Goal: Check status: Check status

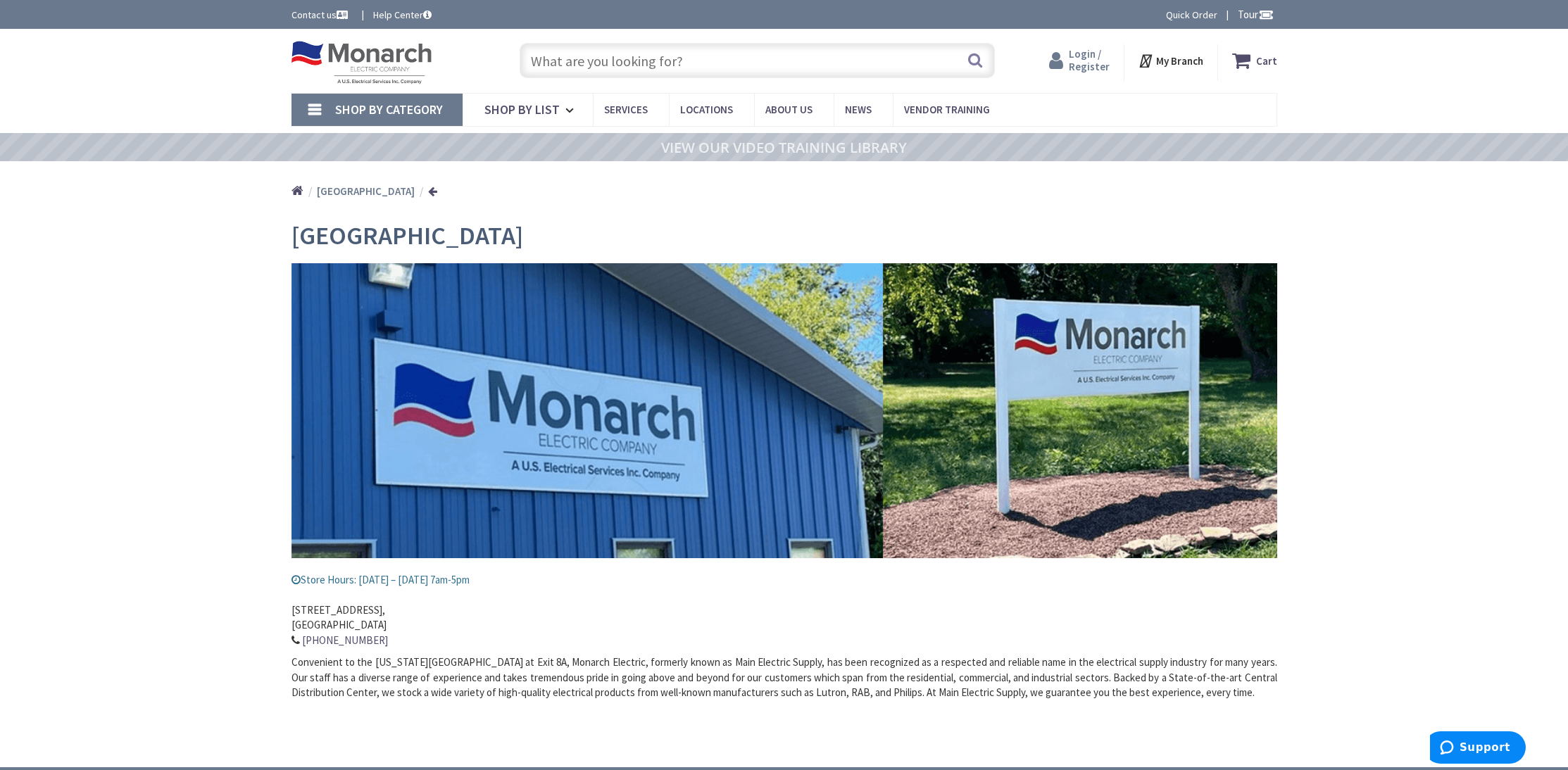
click at [1095, 65] on span "Login / Register" at bounding box center [1089, 60] width 40 height 26
click at [1089, 64] on span "Login / Register" at bounding box center [1089, 60] width 40 height 26
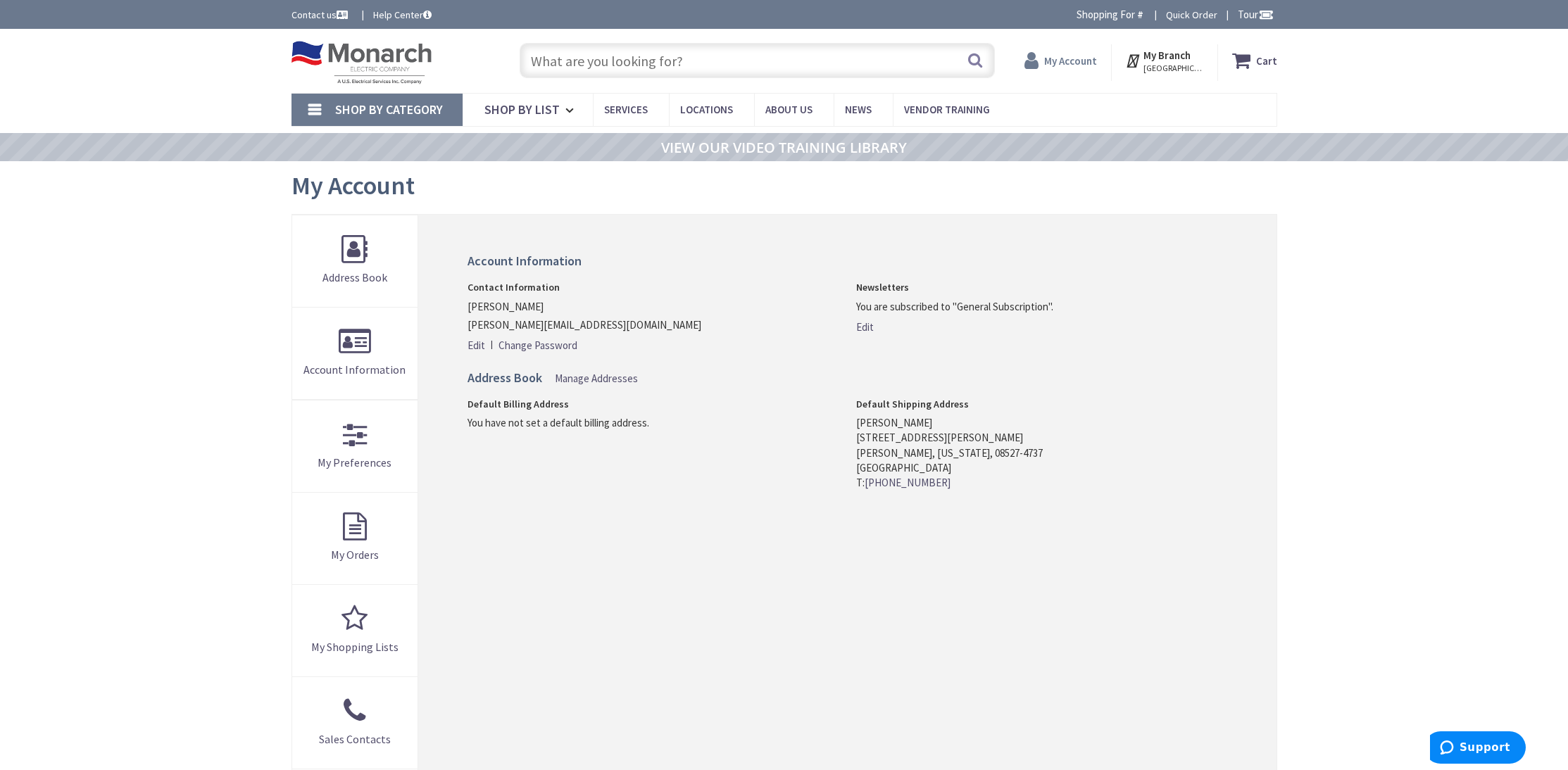
click at [1074, 60] on strong "My Account" at bounding box center [1070, 61] width 53 height 14
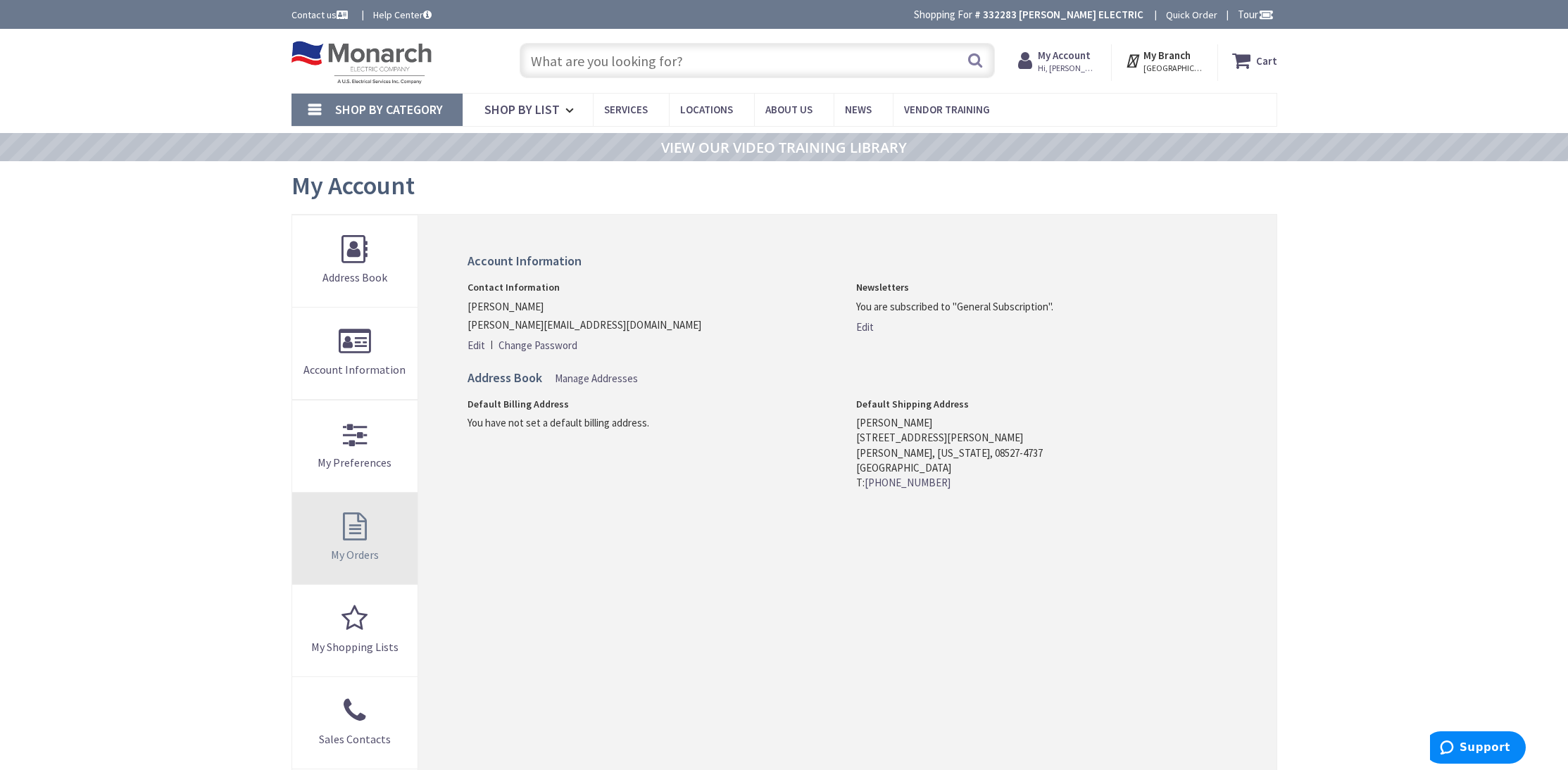
click at [361, 536] on link "My Orders" at bounding box center [355, 538] width 126 height 91
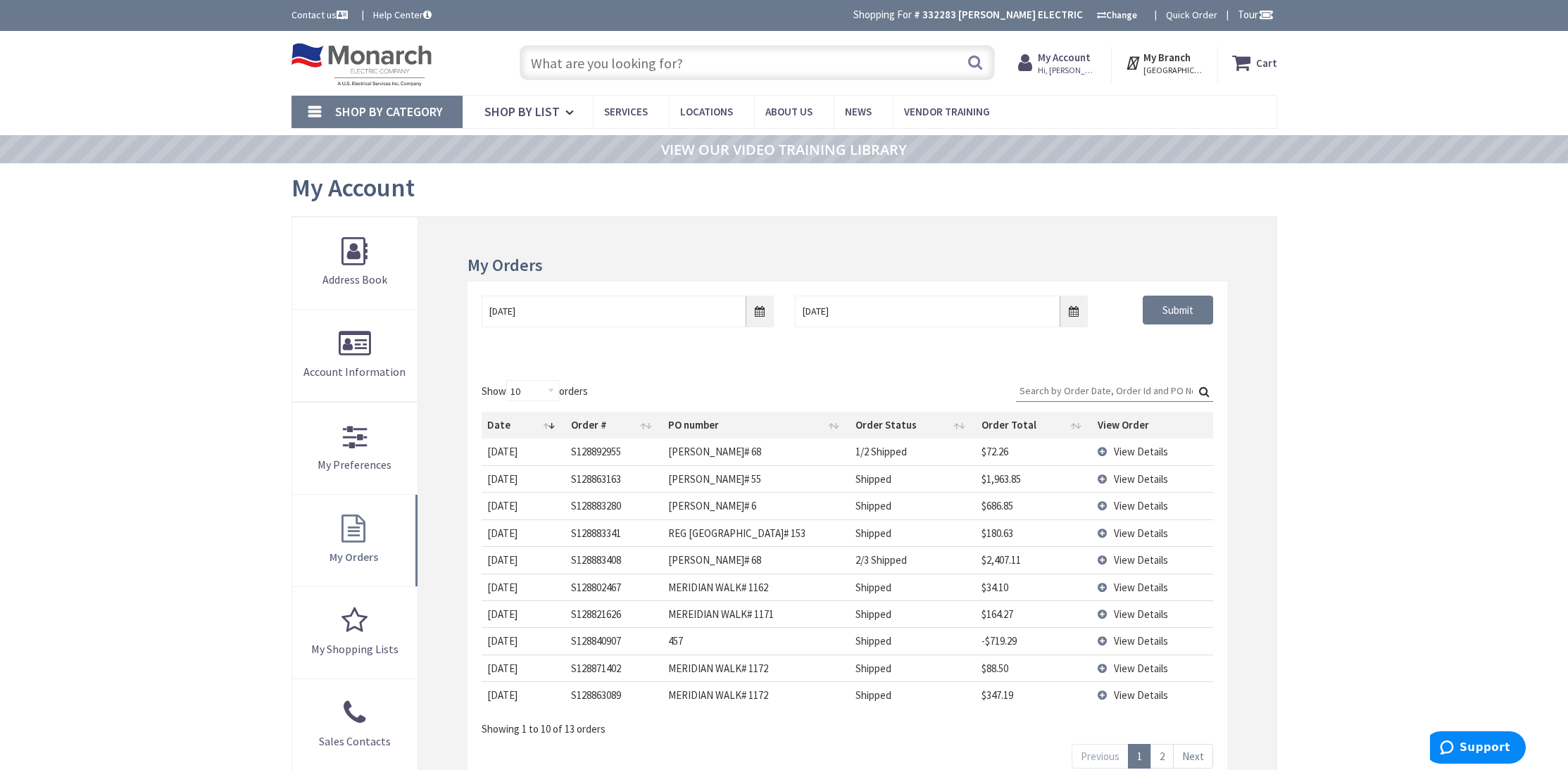
click at [1152, 454] on span "View Details" at bounding box center [1141, 451] width 54 height 14
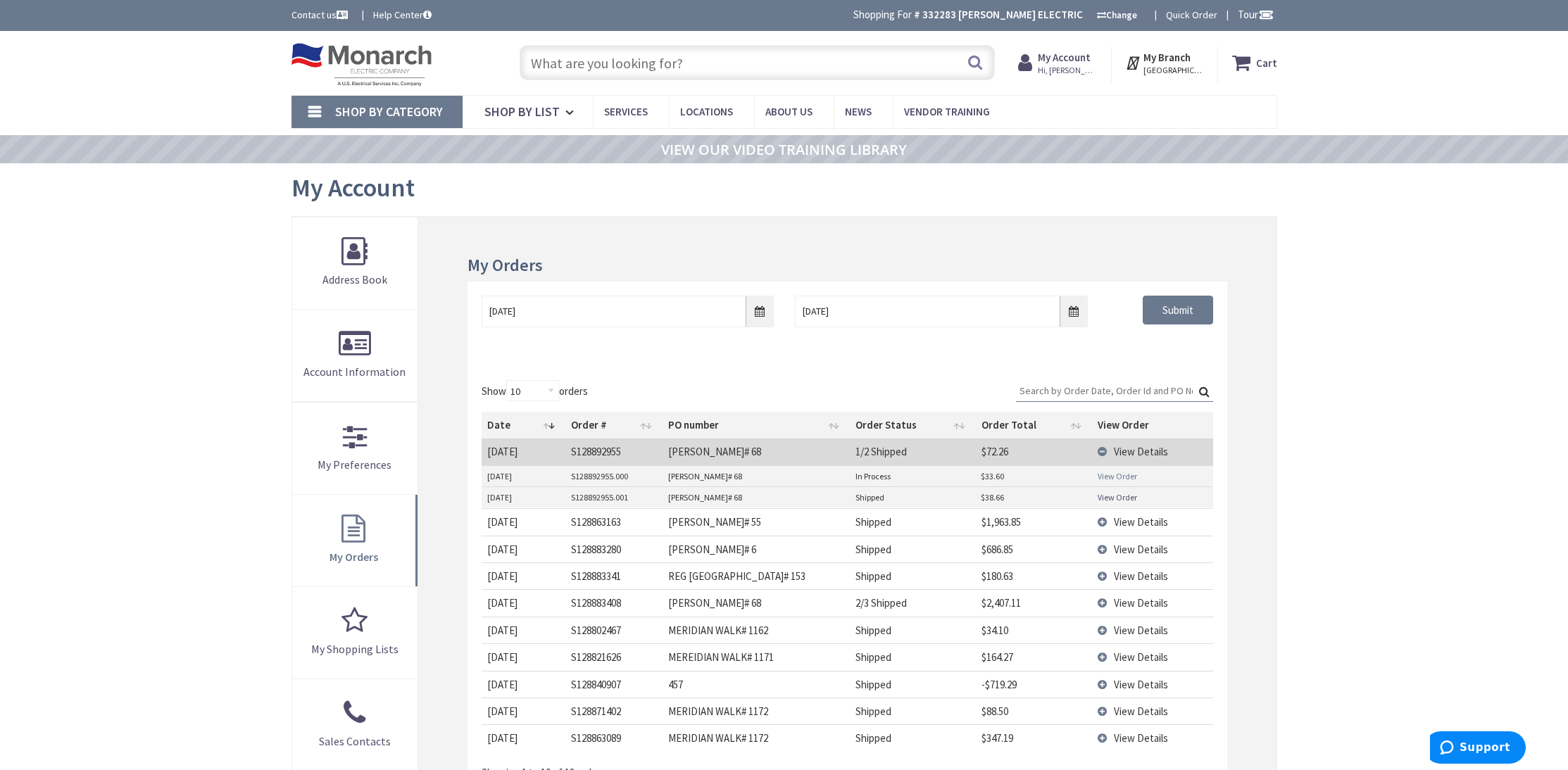
click at [1122, 475] on link "View Order" at bounding box center [1117, 476] width 40 height 12
click at [1155, 521] on span "View Details" at bounding box center [1141, 522] width 54 height 14
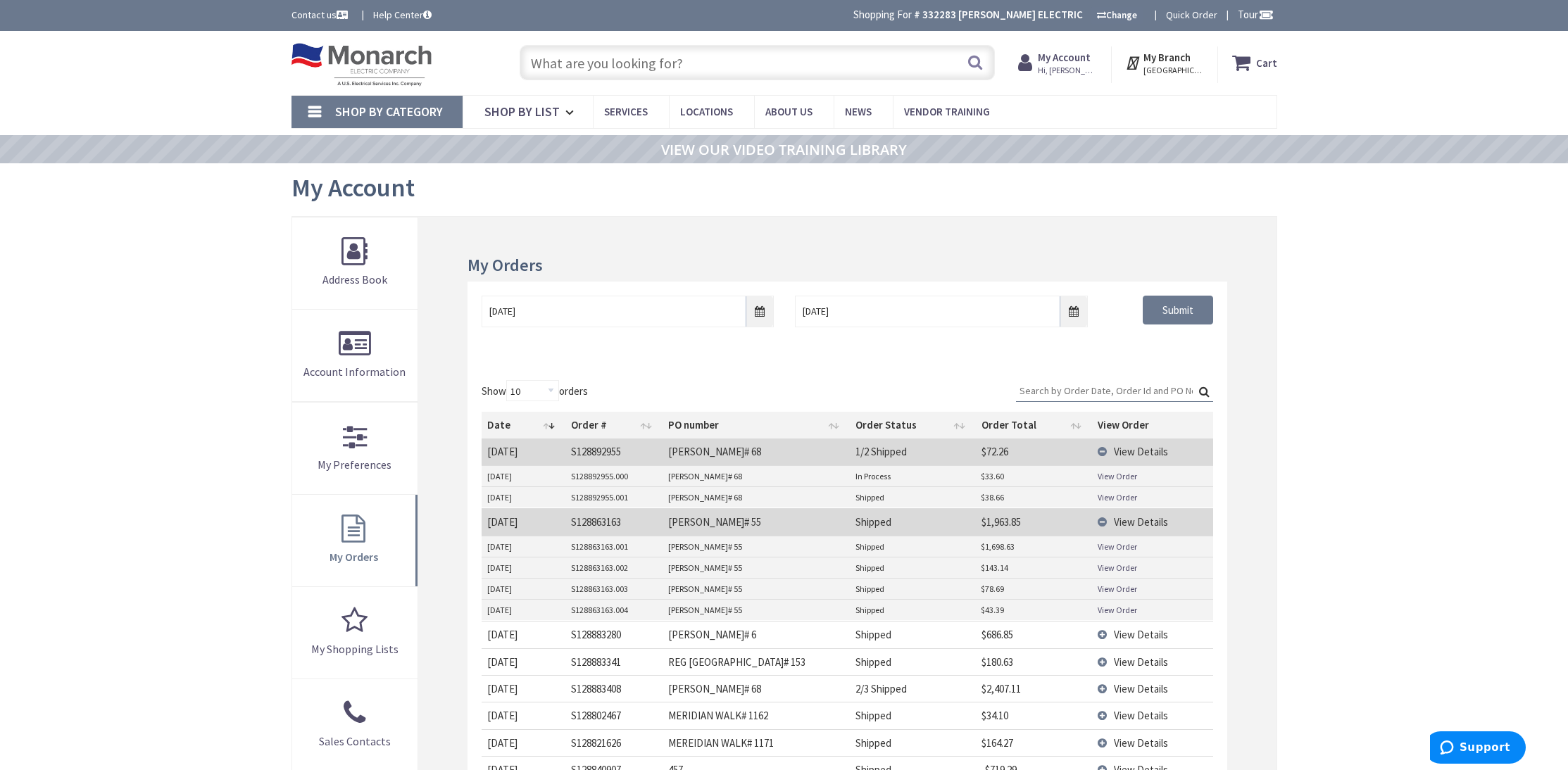
click at [1126, 632] on span "View Details" at bounding box center [1141, 634] width 54 height 14
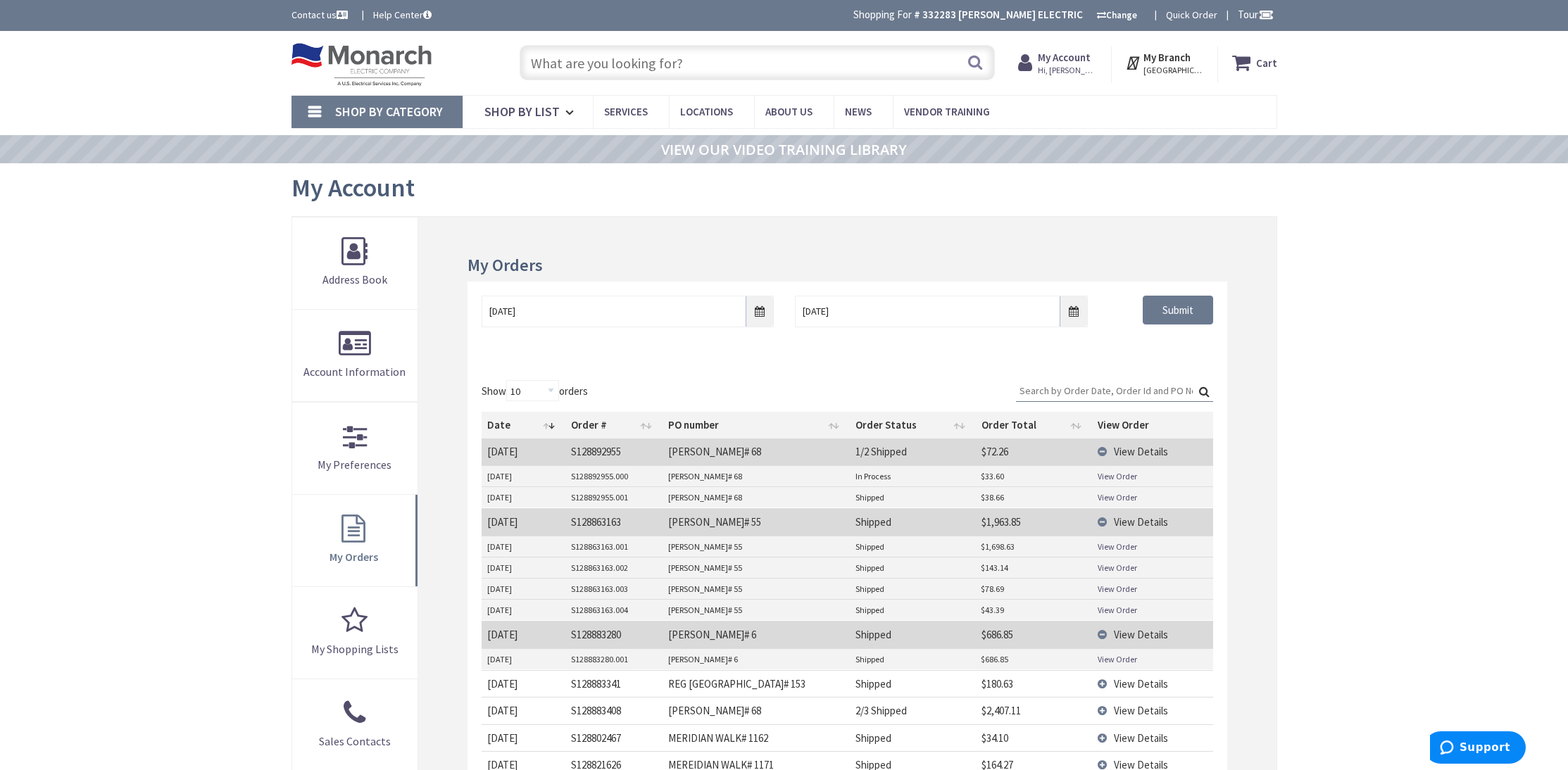
click at [1132, 687] on span "View Details" at bounding box center [1141, 683] width 54 height 14
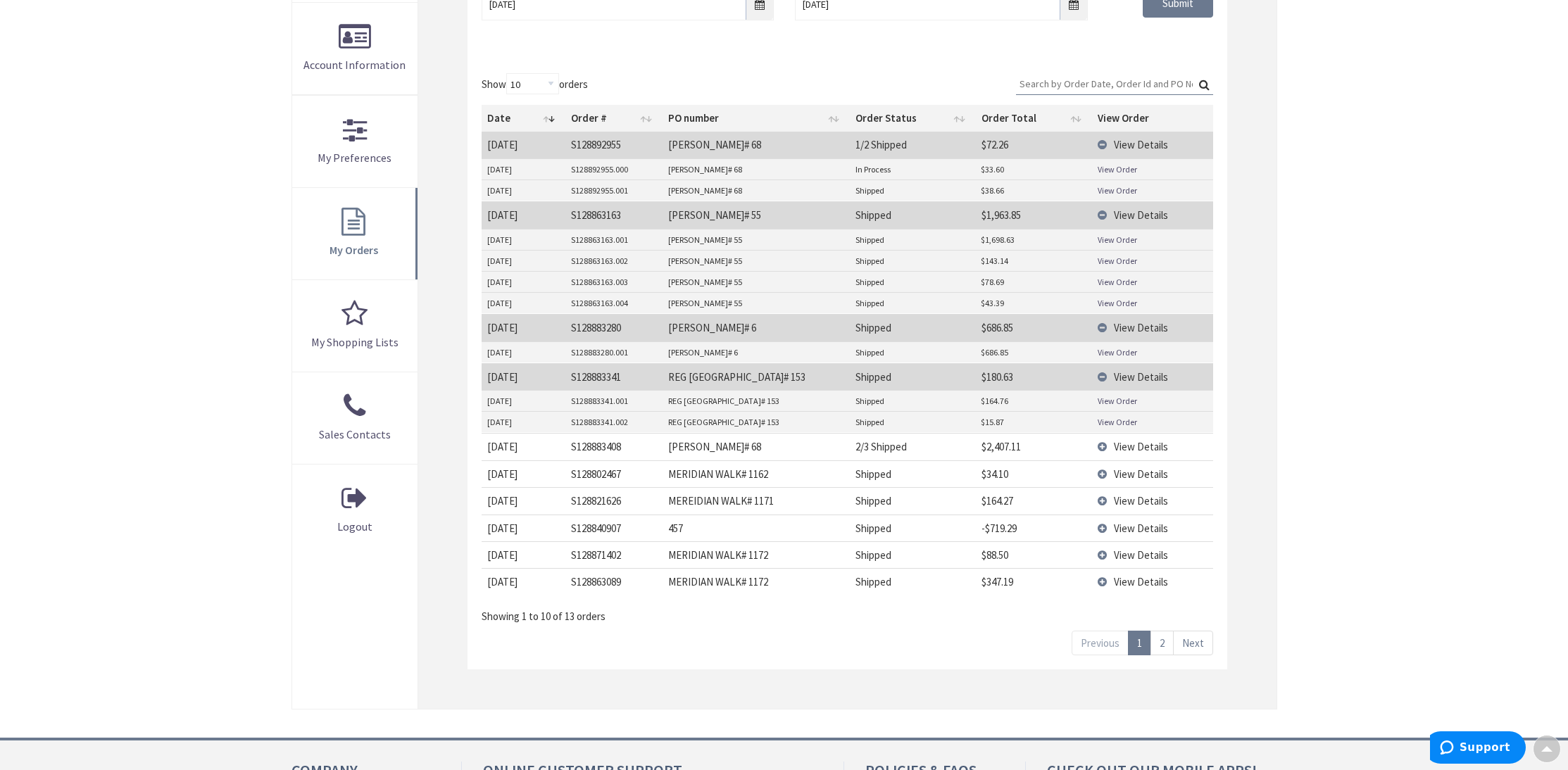
scroll to position [309, 1]
click at [1136, 442] on span "View Details" at bounding box center [1141, 444] width 54 height 14
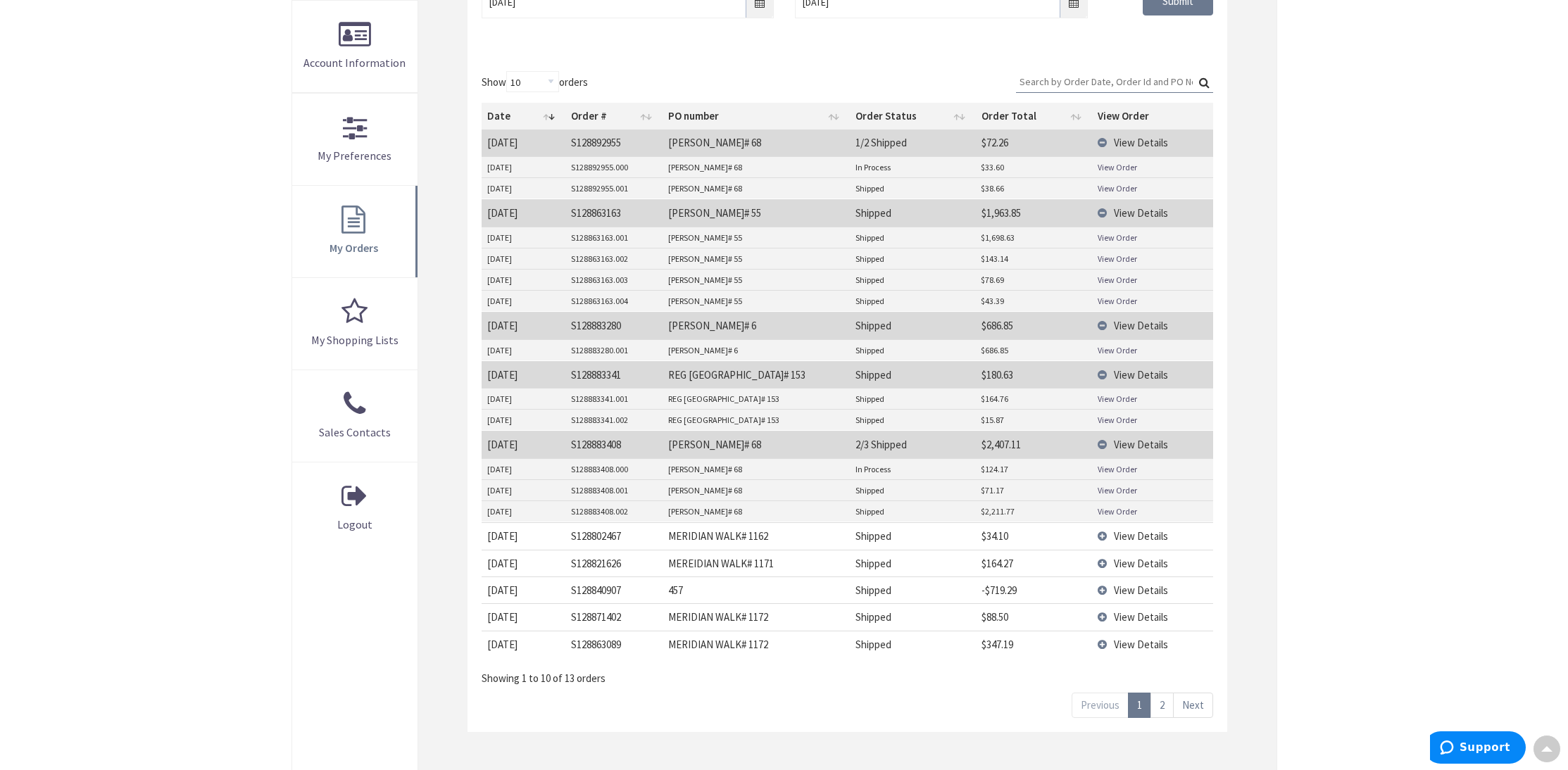
scroll to position [309, 0]
click at [1128, 463] on link "View Order" at bounding box center [1117, 469] width 40 height 12
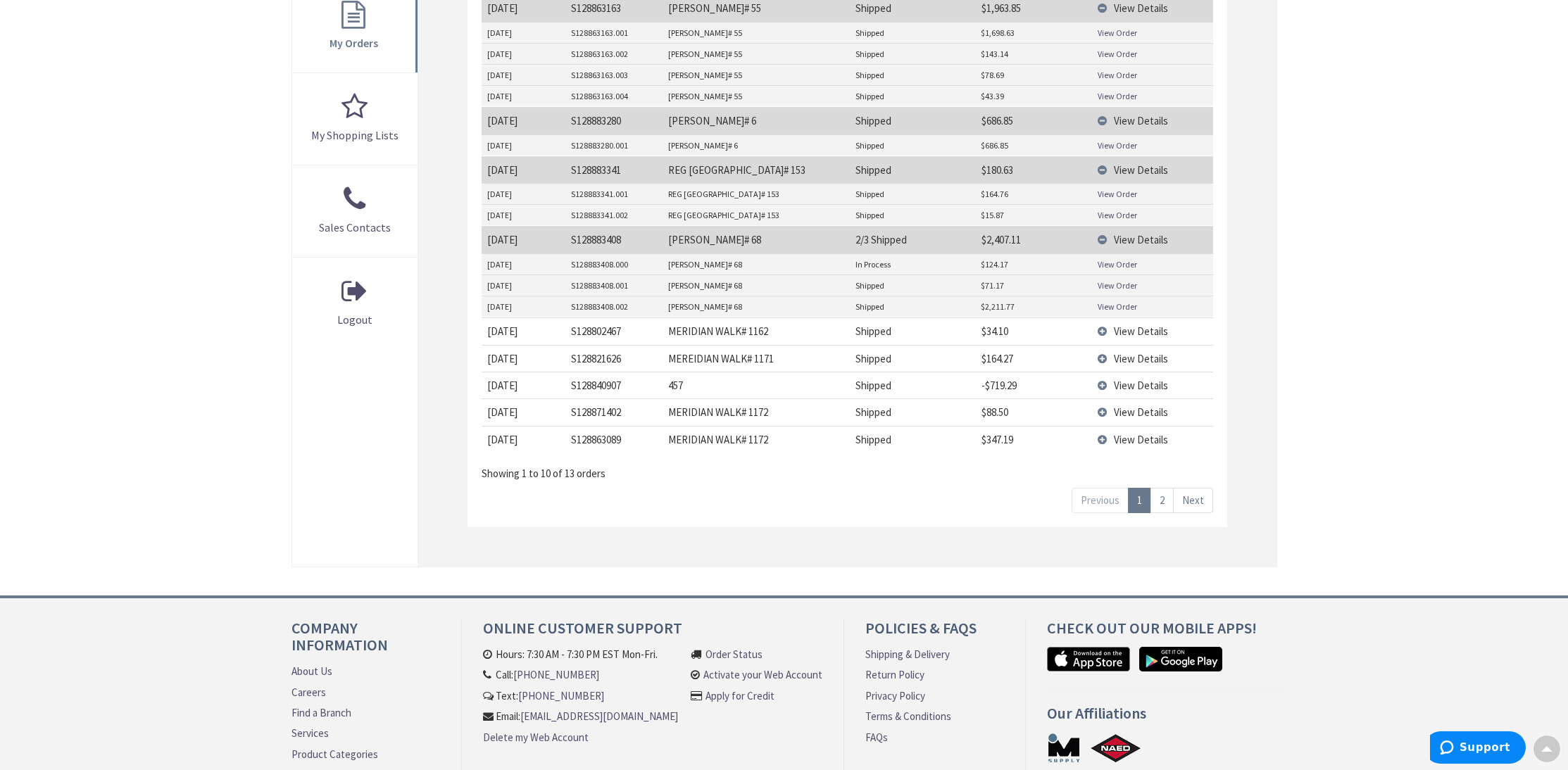
scroll to position [514, 0]
click at [1111, 356] on td "View Details" at bounding box center [1152, 358] width 121 height 27
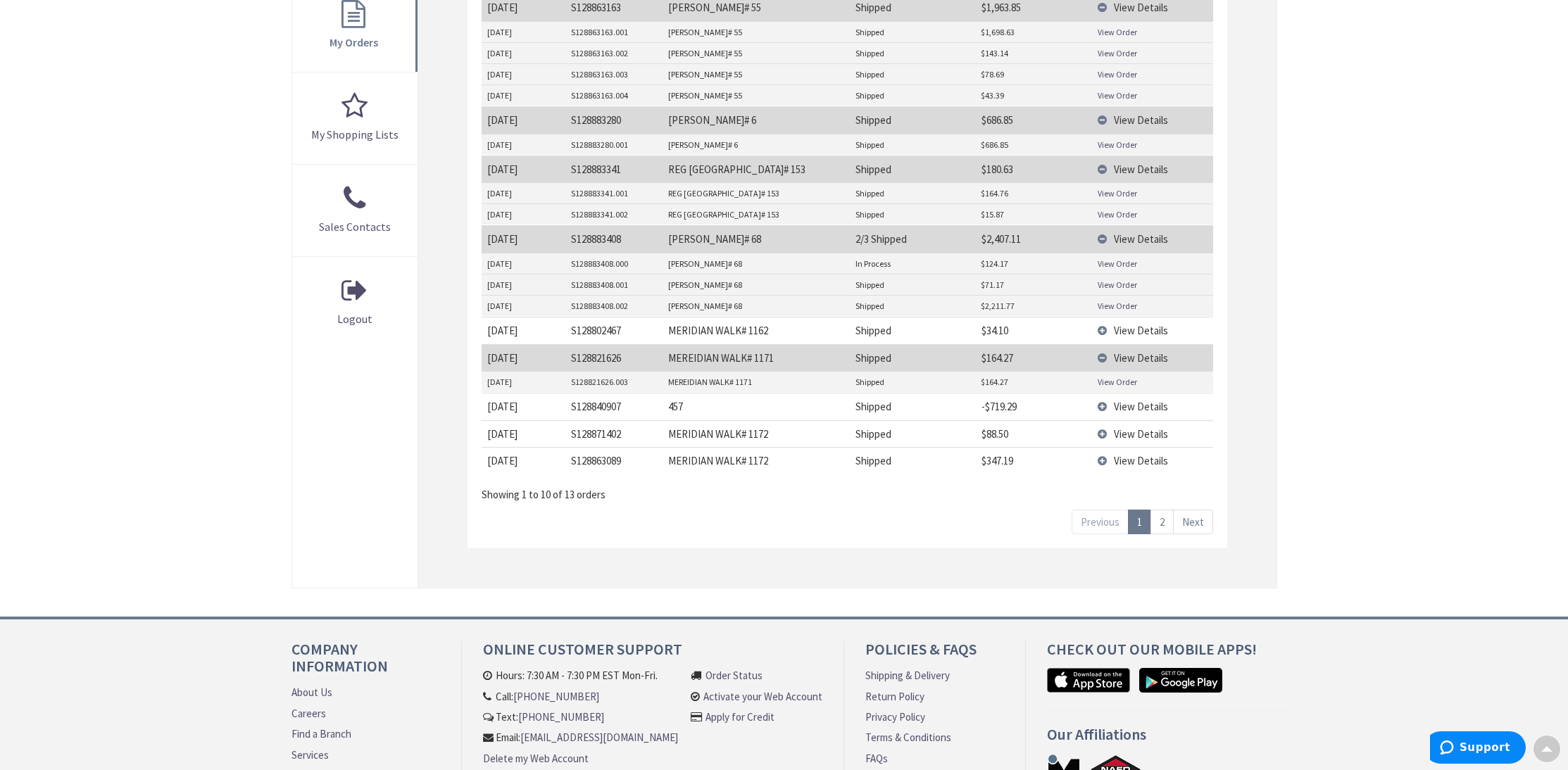
click at [1110, 328] on td "View Details" at bounding box center [1152, 330] width 121 height 27
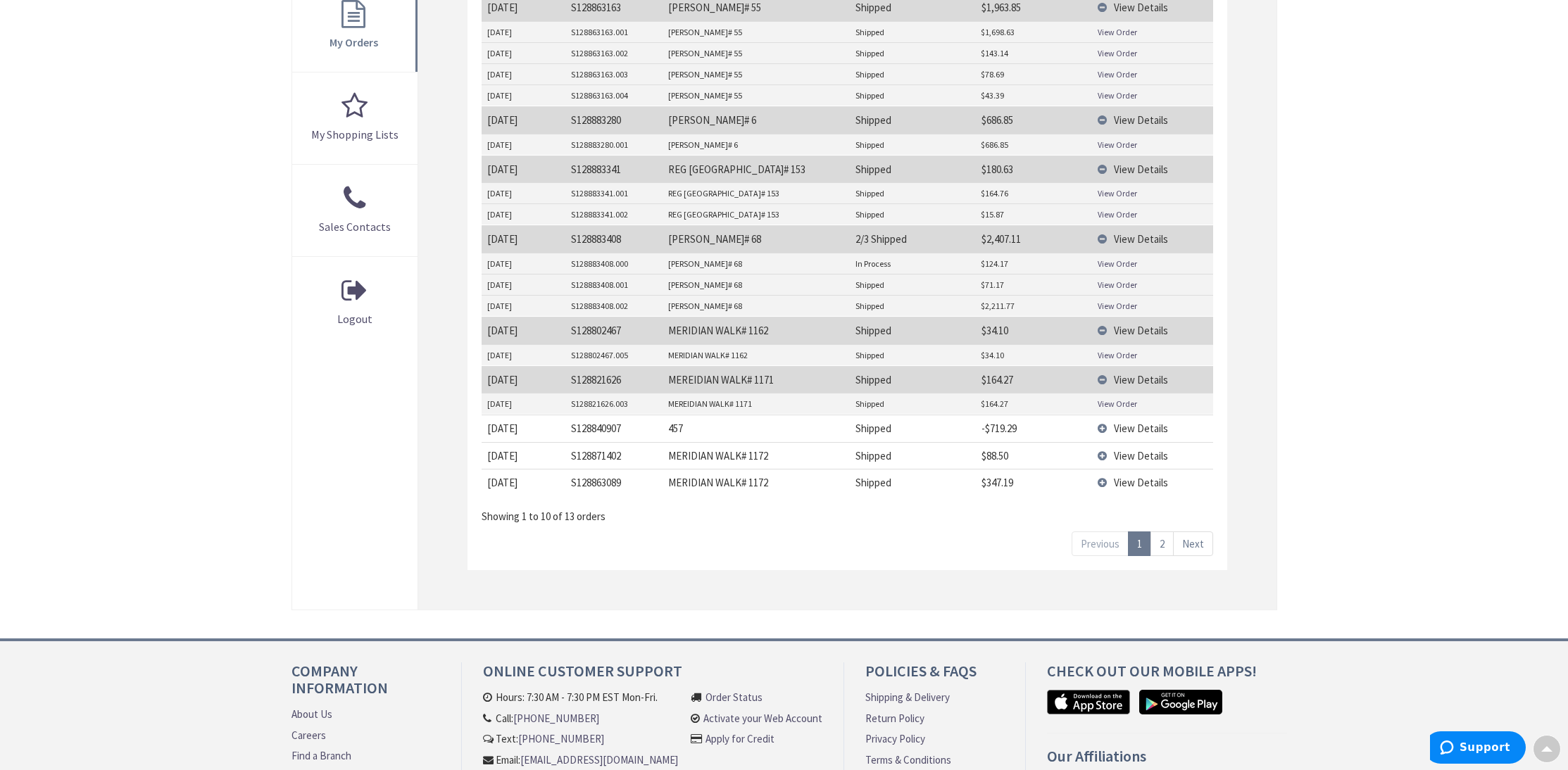
click at [1121, 426] on span "View Details" at bounding box center [1141, 428] width 54 height 14
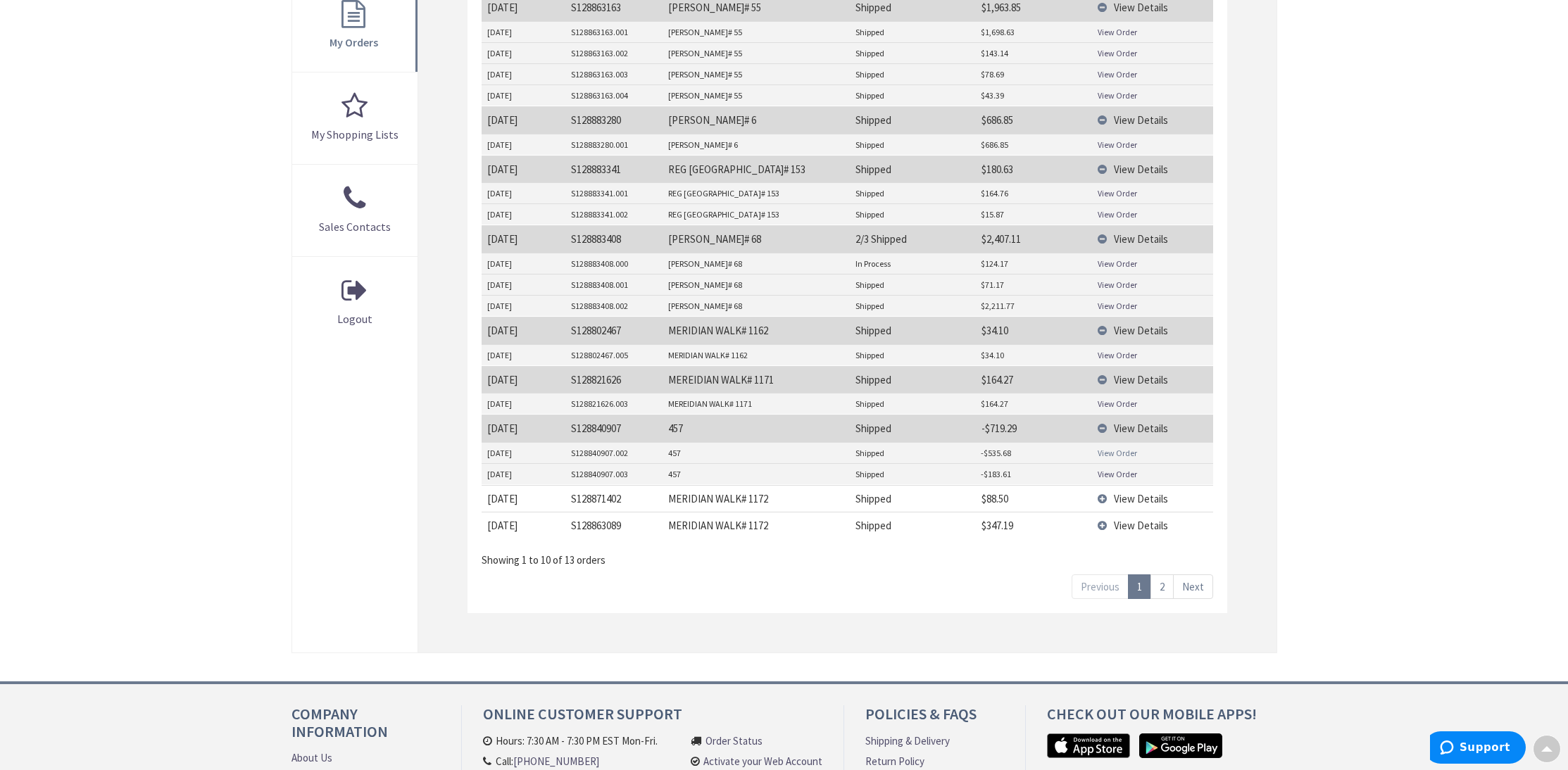
click at [1111, 447] on link "View Order" at bounding box center [1117, 453] width 40 height 12
click at [1135, 492] on span "View Details" at bounding box center [1141, 498] width 54 height 14
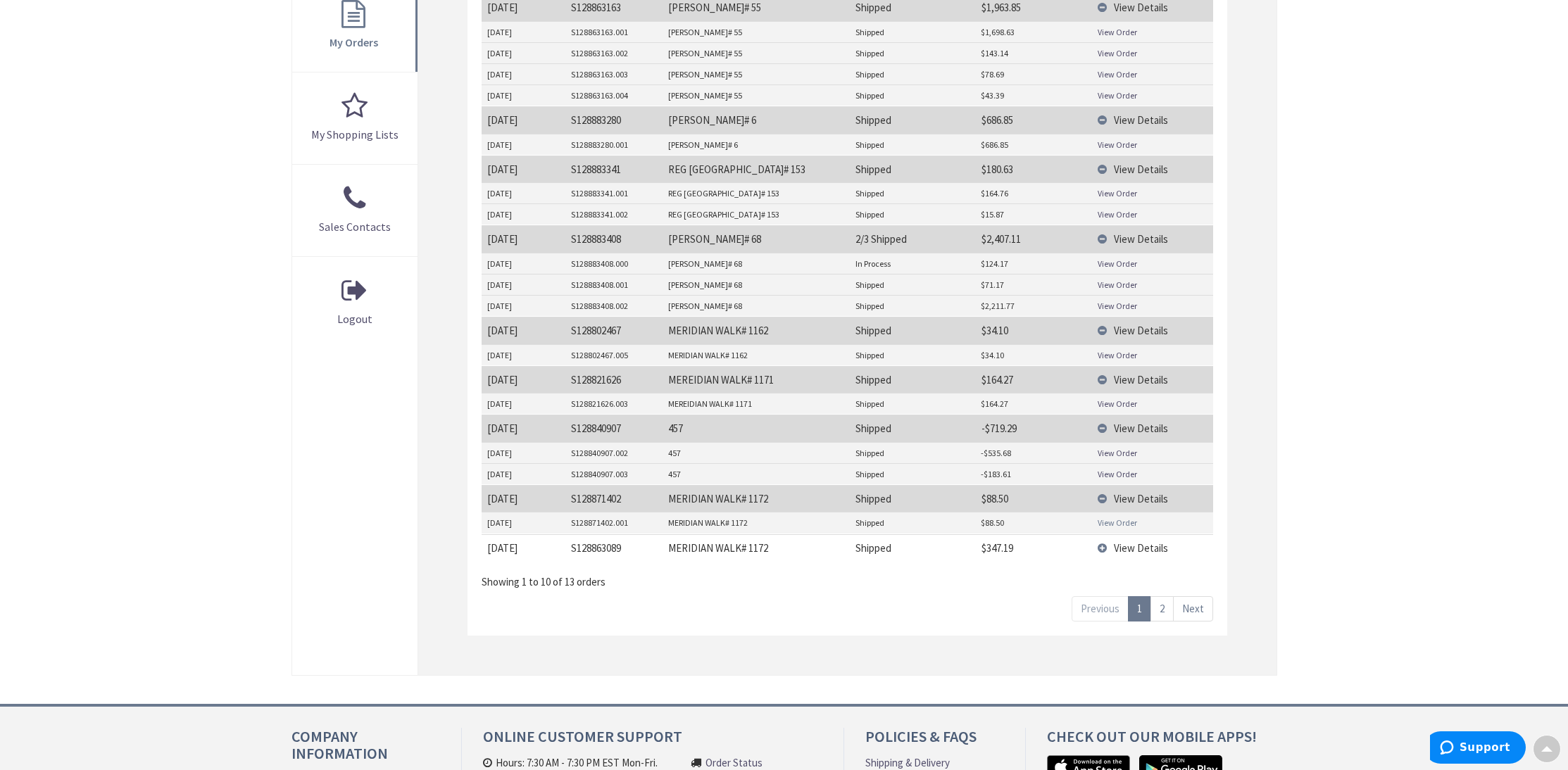
click at [1100, 517] on link "View Order" at bounding box center [1117, 522] width 40 height 12
click at [1107, 539] on td "View Details" at bounding box center [1152, 548] width 121 height 27
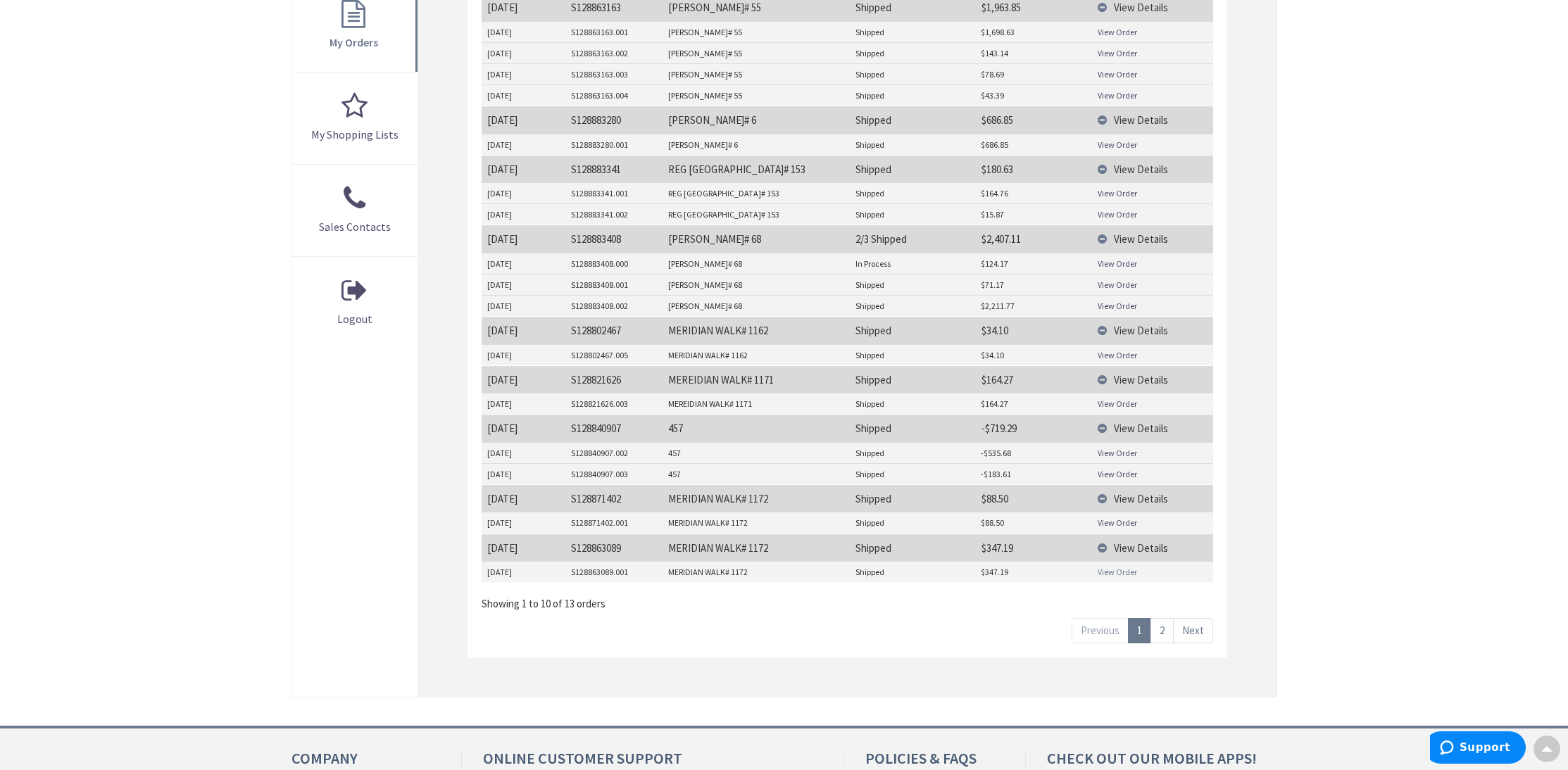
click at [1105, 566] on link "View Order" at bounding box center [1117, 572] width 40 height 12
click at [1165, 629] on link "2" at bounding box center [1162, 630] width 23 height 24
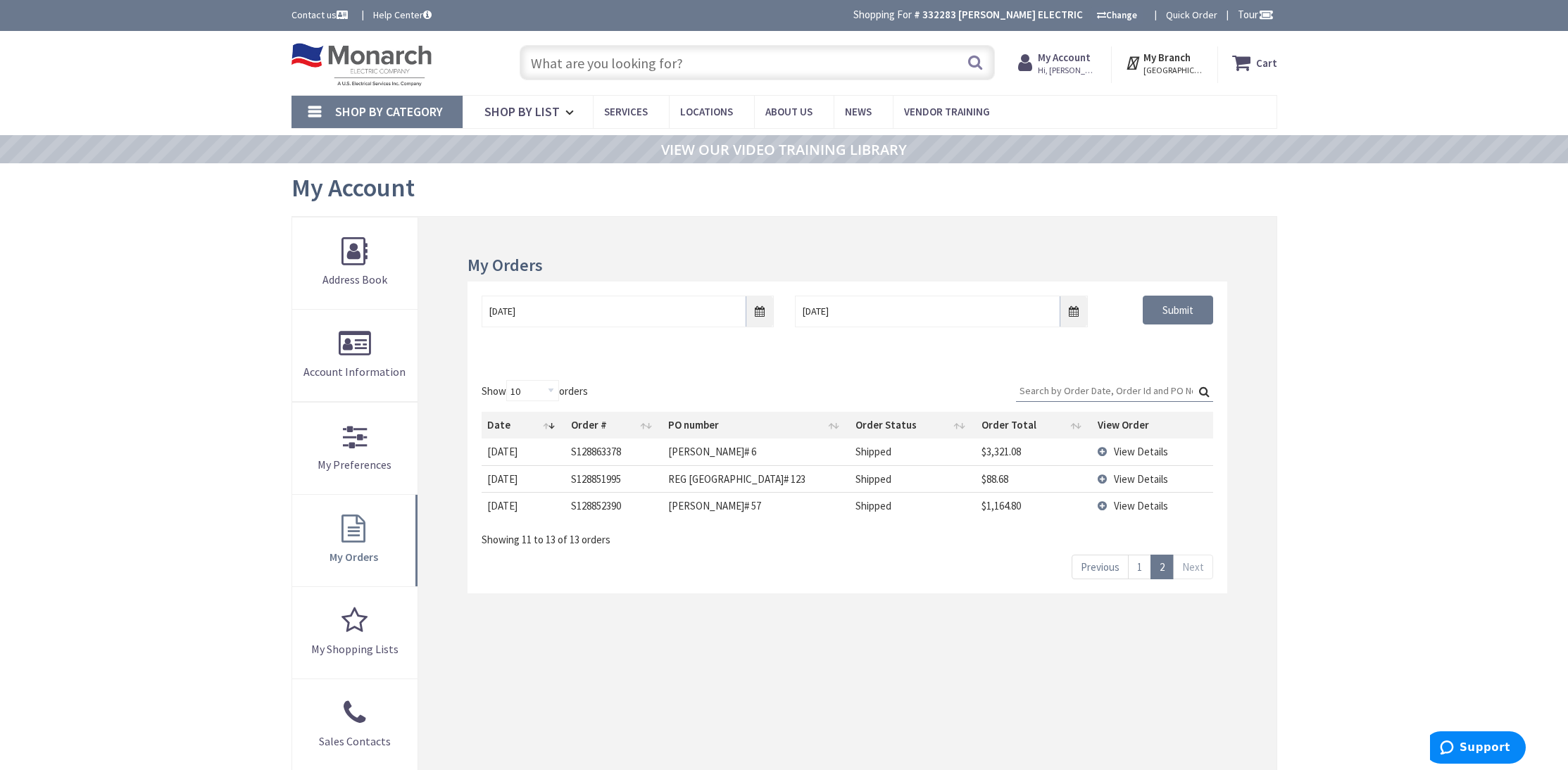
scroll to position [0, 0]
click at [1123, 454] on span "View Details" at bounding box center [1141, 451] width 54 height 14
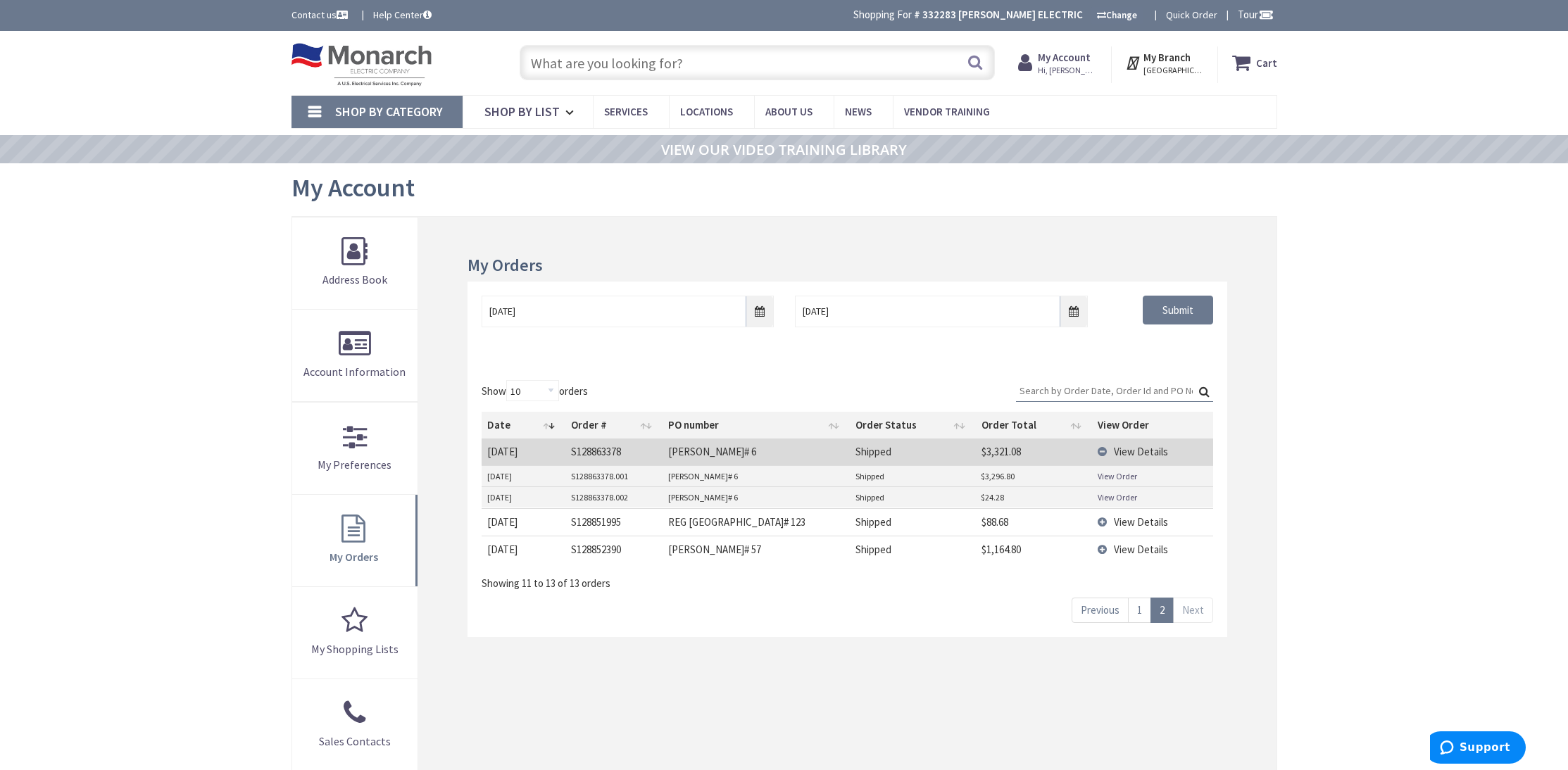
click at [1133, 515] on span "View Details" at bounding box center [1141, 522] width 54 height 14
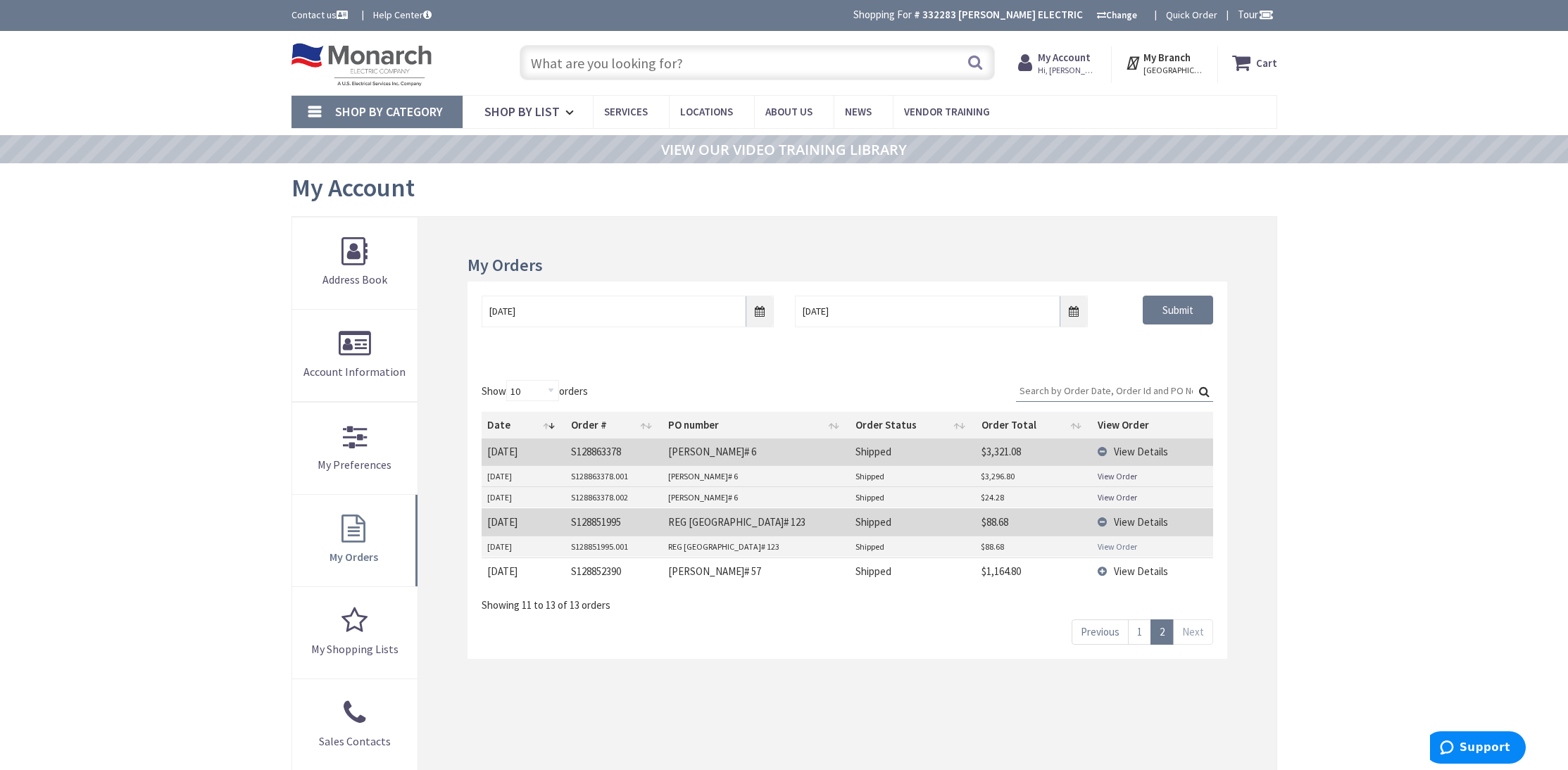
click at [1121, 544] on link "View Order" at bounding box center [1117, 546] width 40 height 12
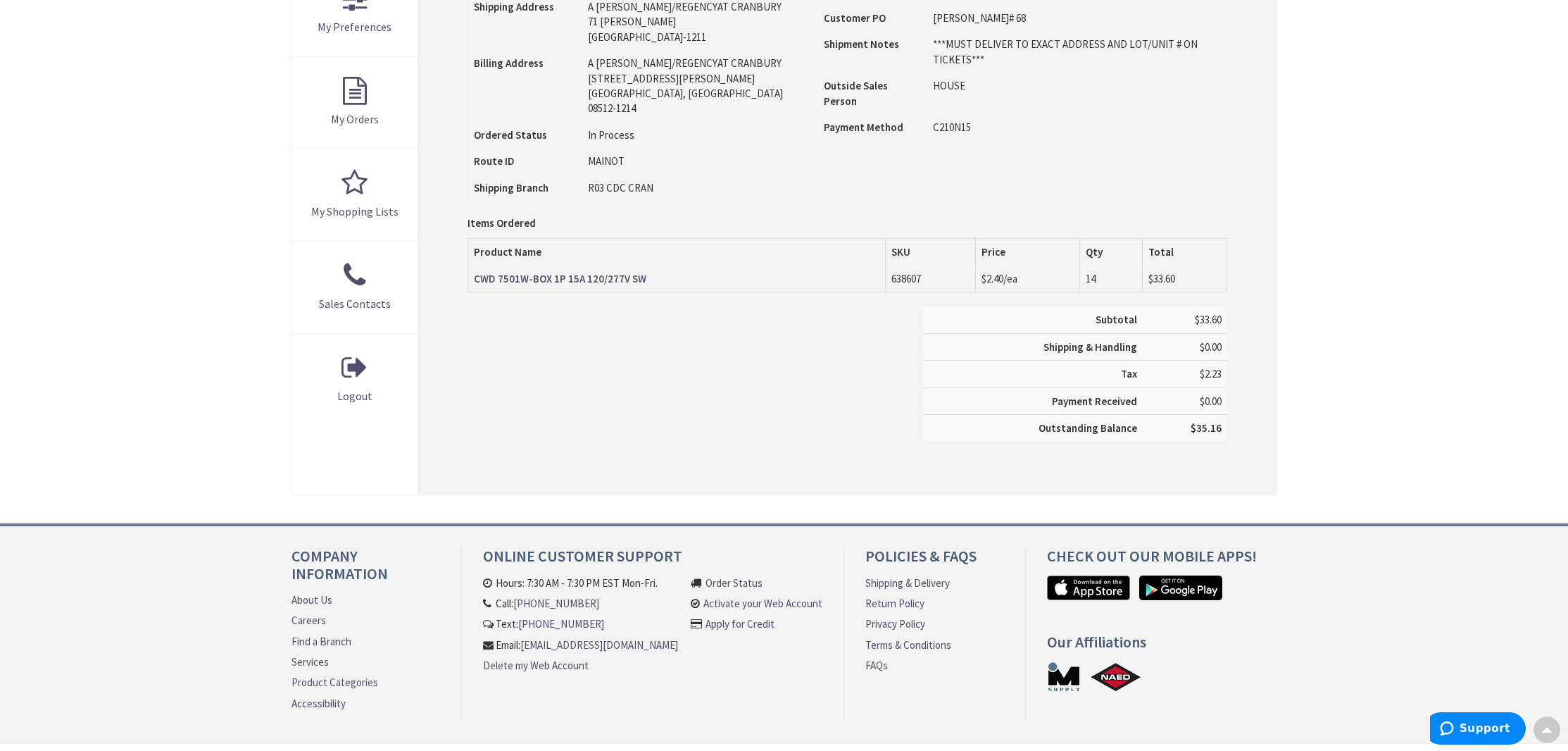
scroll to position [426, 0]
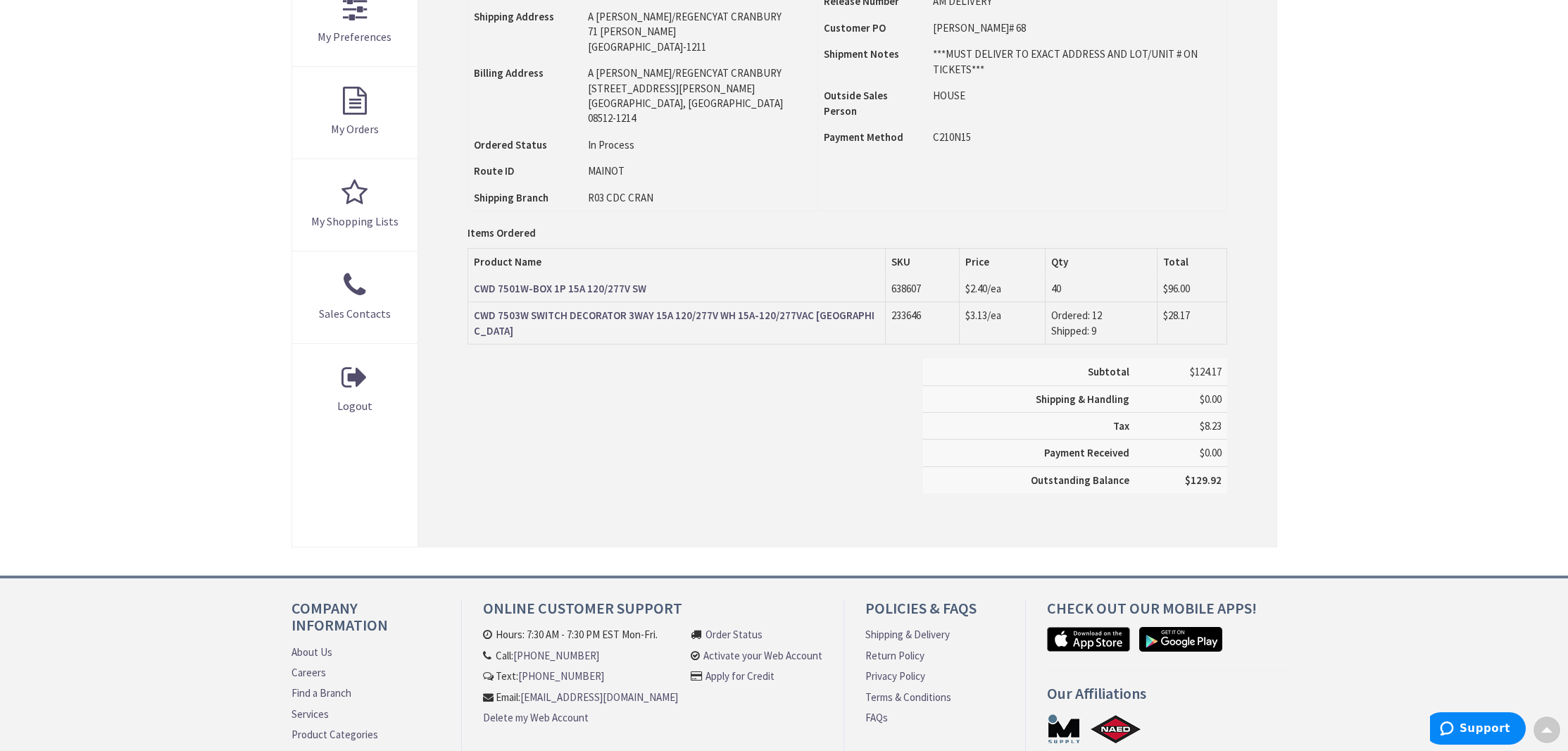
scroll to position [427, 0]
click at [553, 280] on strong "CWD 7501W-BOX 1P 15A 120/277V SW" at bounding box center [560, 286] width 172 height 14
click at [622, 307] on strong "CWD 7503W SWITCH DECORATOR 3WAY 15A 120/277V WH 15A-120/277VAC 3WY SW" at bounding box center [674, 320] width 400 height 28
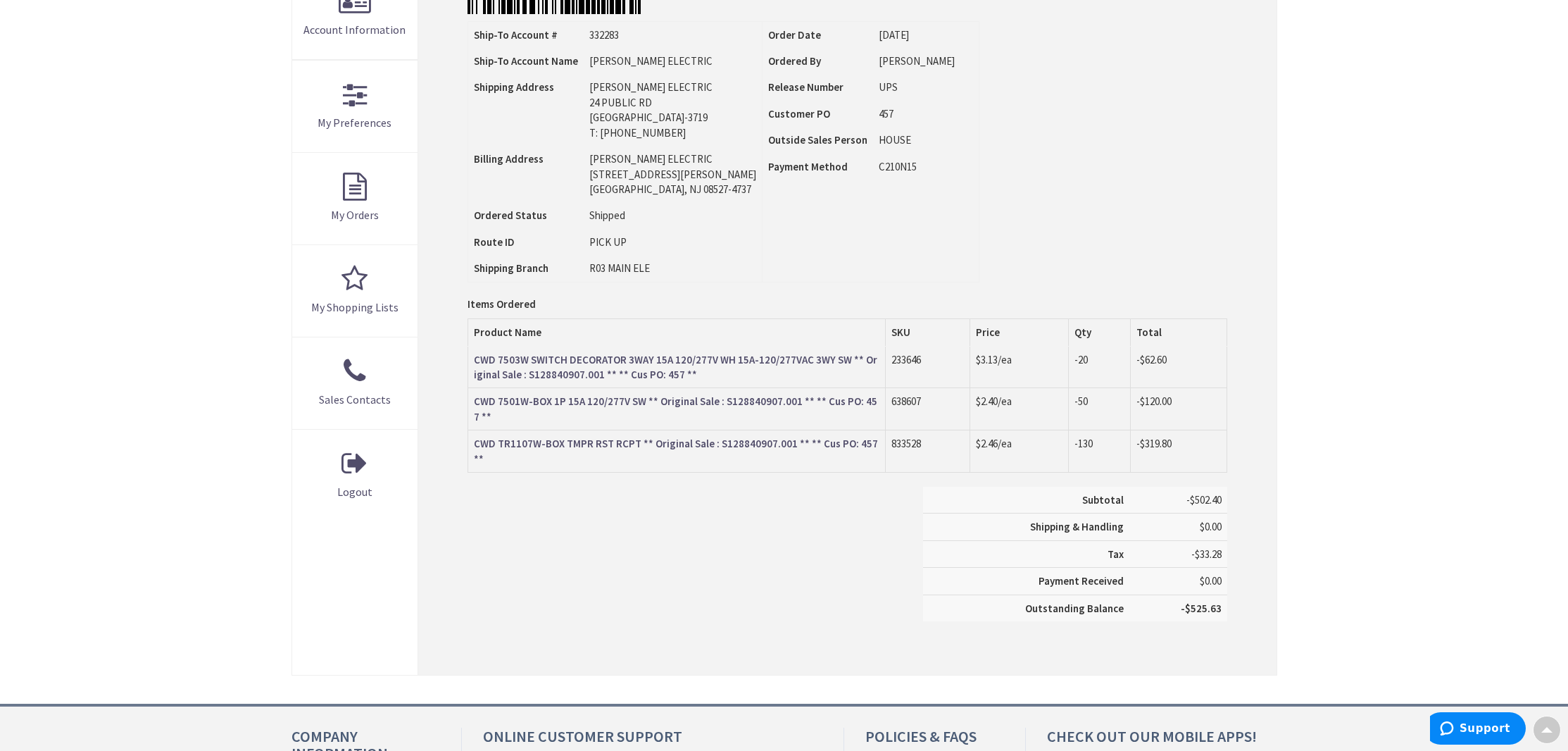
scroll to position [349, 0]
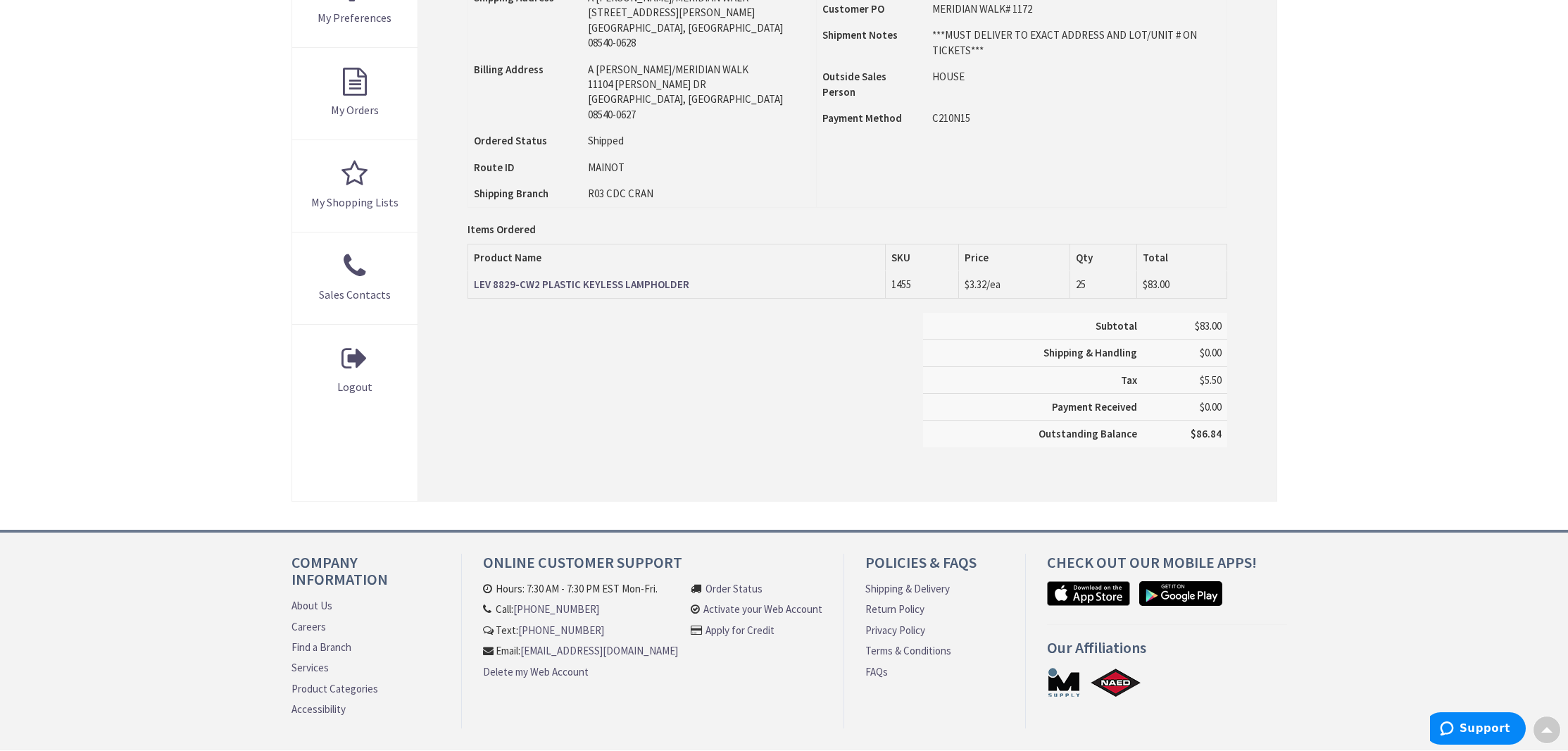
scroll to position [439, 0]
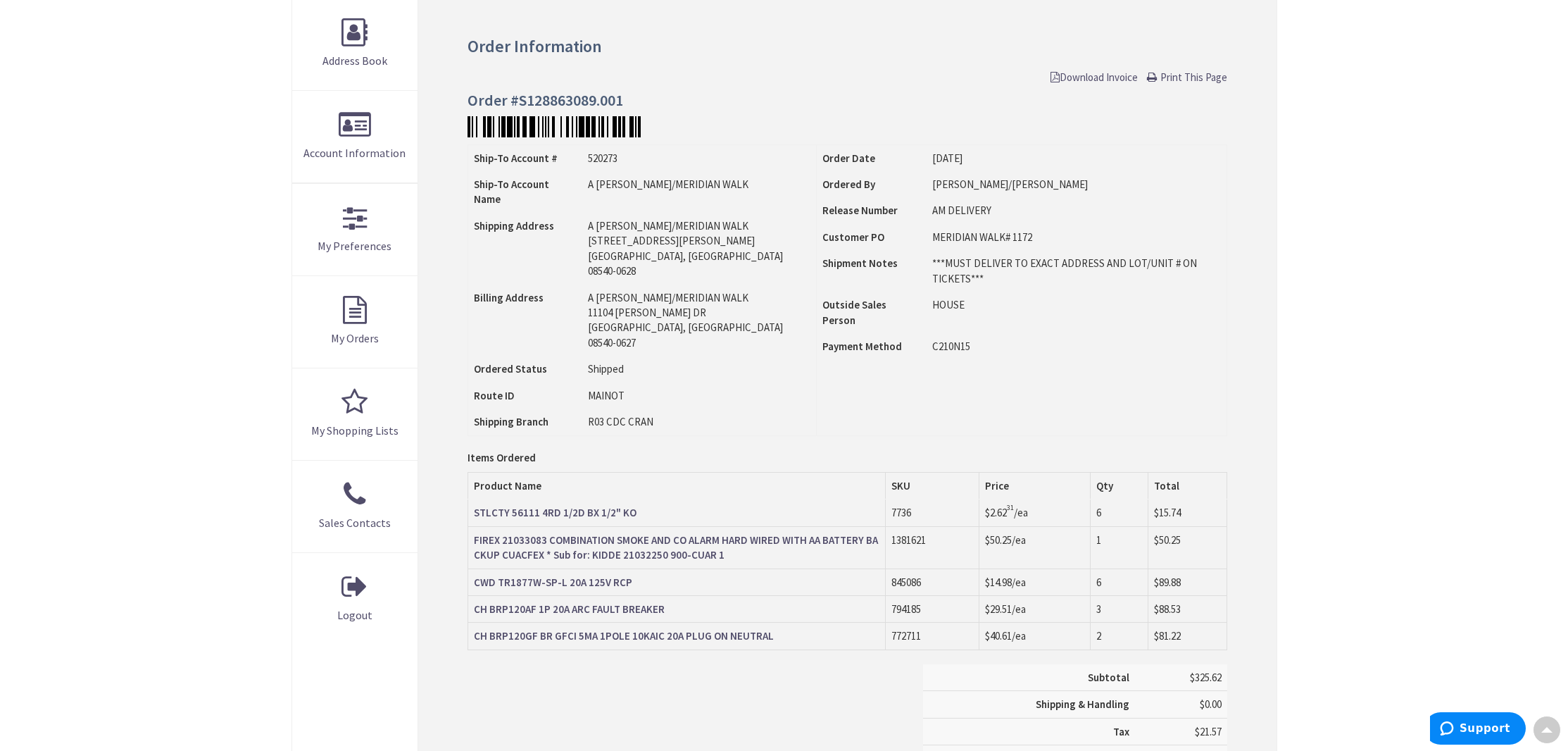
scroll to position [221, 0]
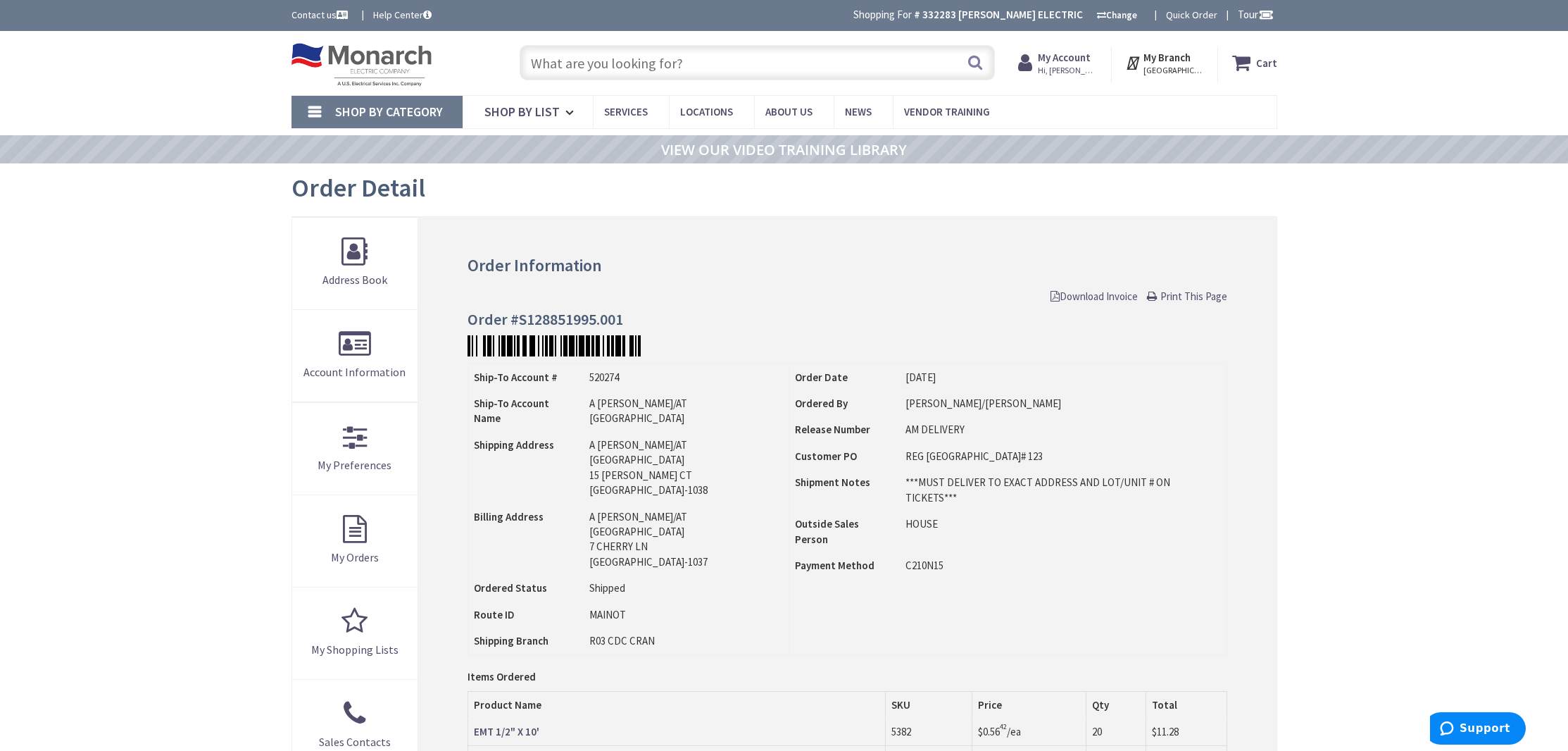
click at [670, 66] on input "text" at bounding box center [756, 63] width 475 height 36
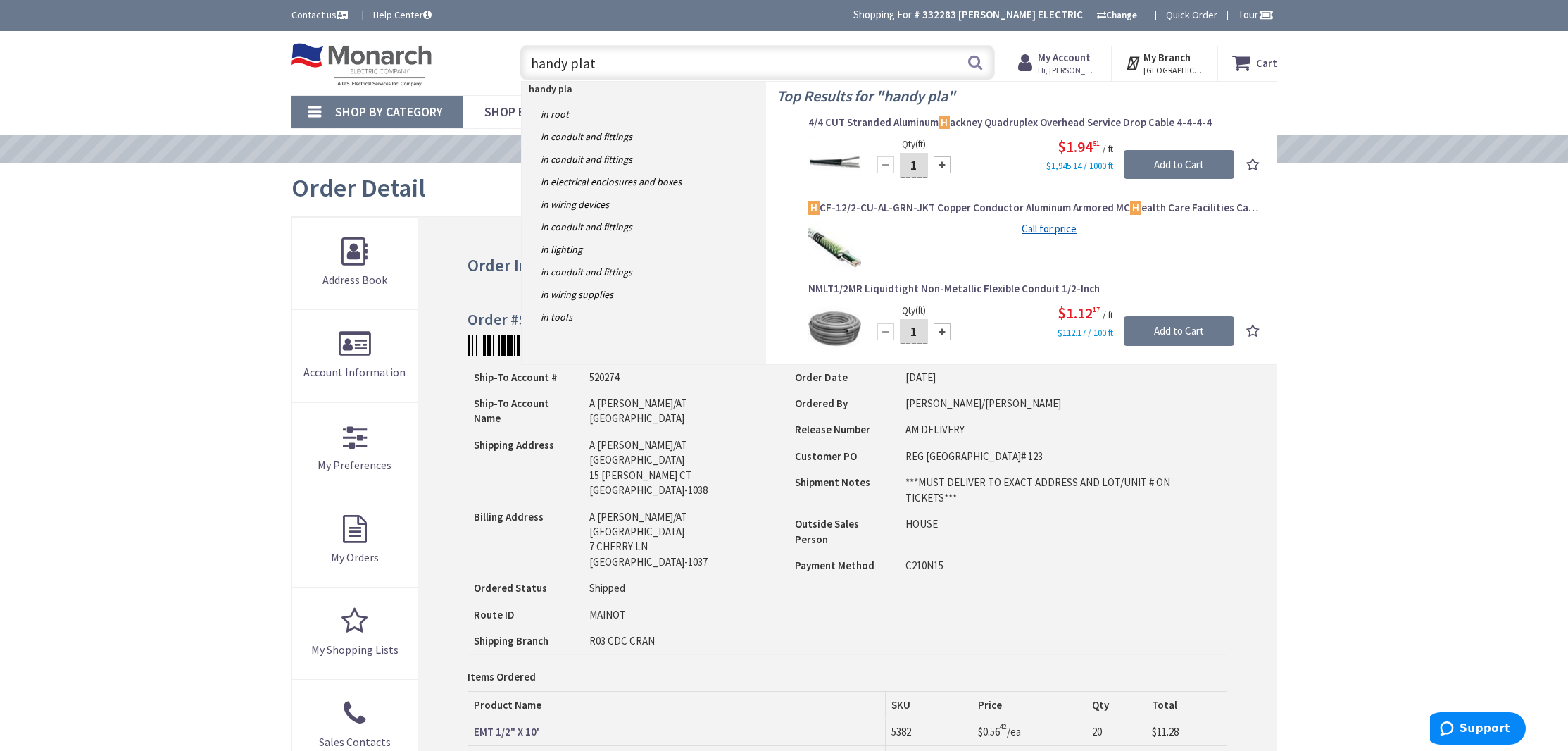
type input "handy plate"
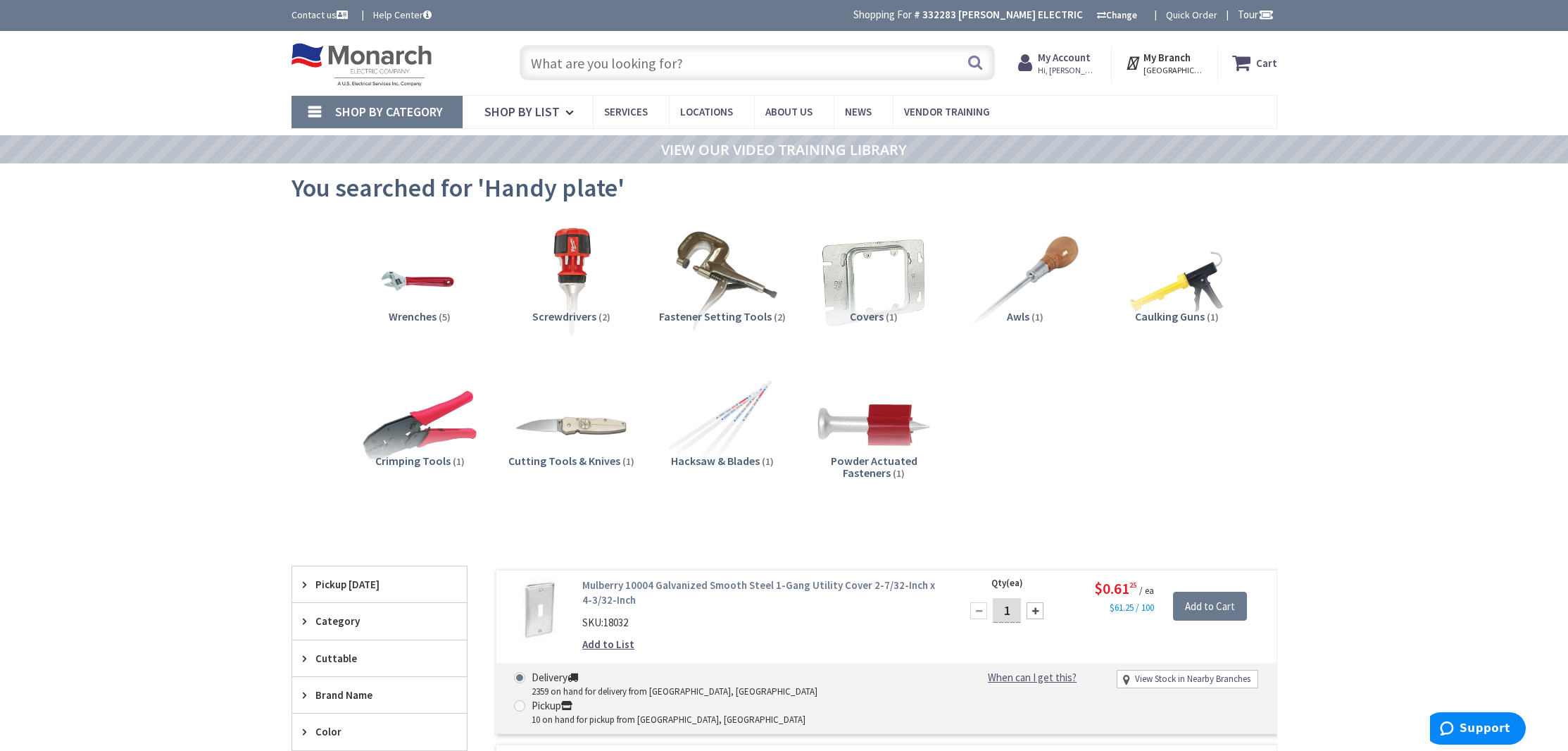
click at [670, 579] on link "Mulberry 10004 Galvanized Smooth Steel 1-Gang Utility Cover 2-7/32-Inch x 4-3/3…" at bounding box center [761, 592] width 358 height 30
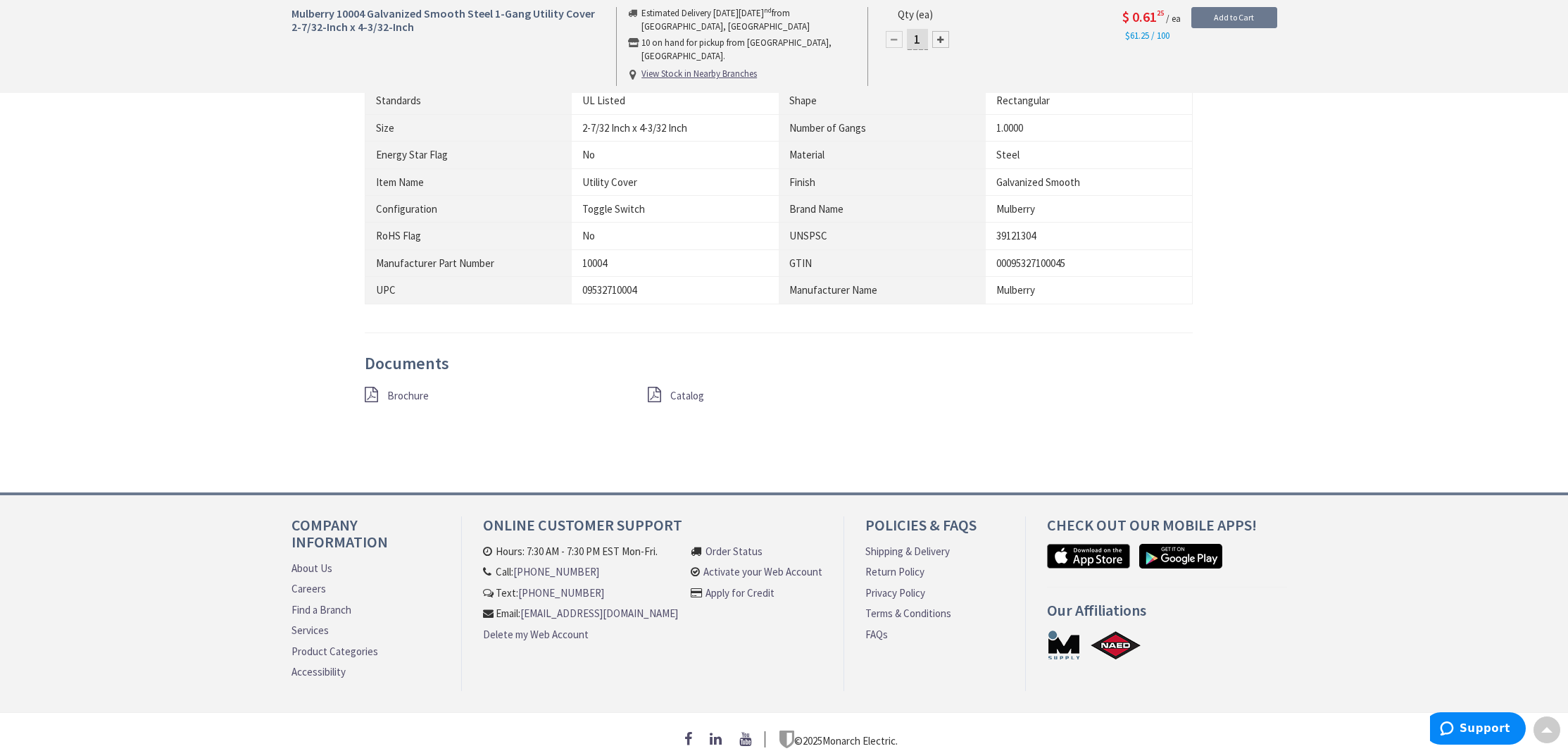
scroll to position [807, 0]
click at [407, 390] on span "Brochure" at bounding box center [408, 394] width 41 height 14
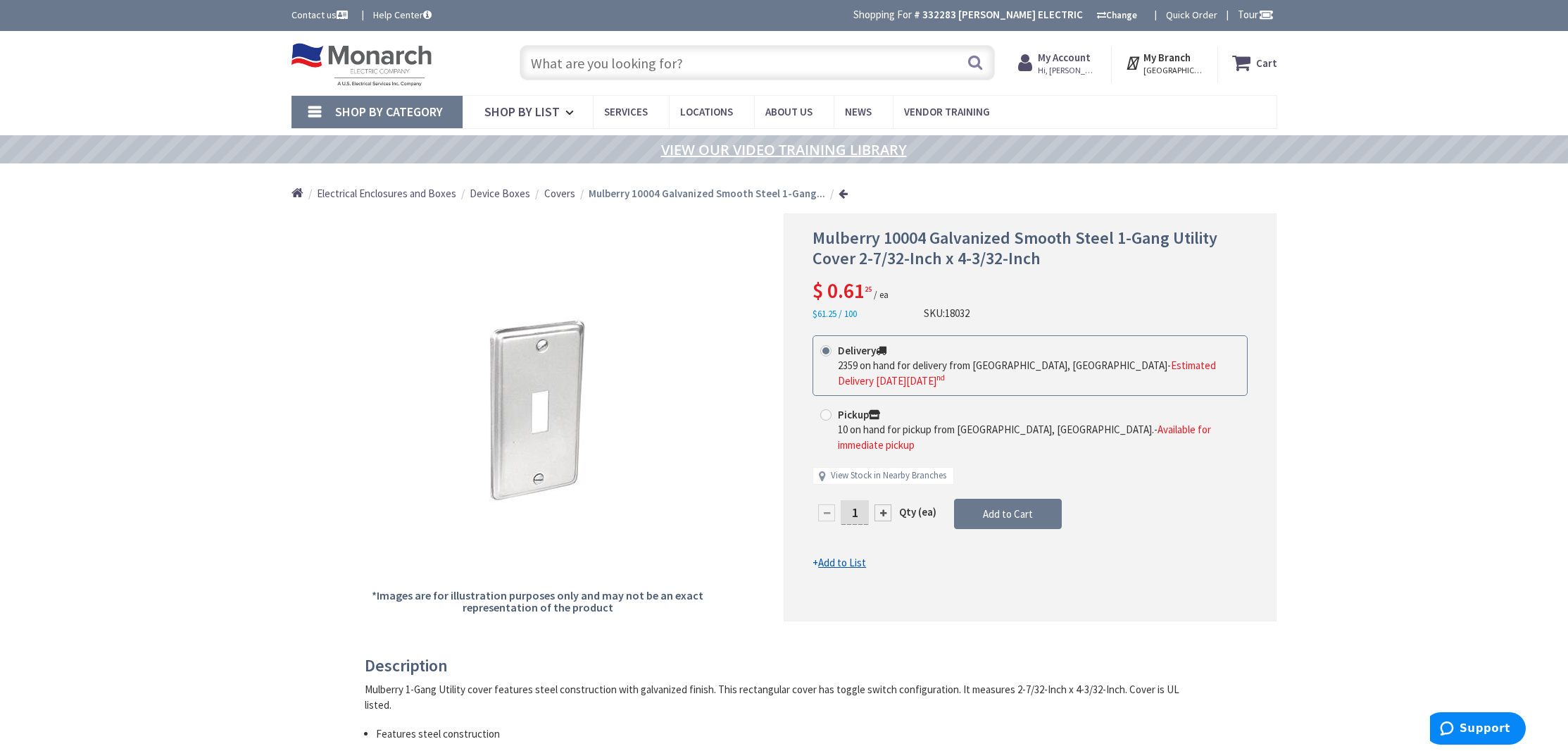
scroll to position [0, 0]
click at [666, 62] on input "text" at bounding box center [756, 63] width 475 height 36
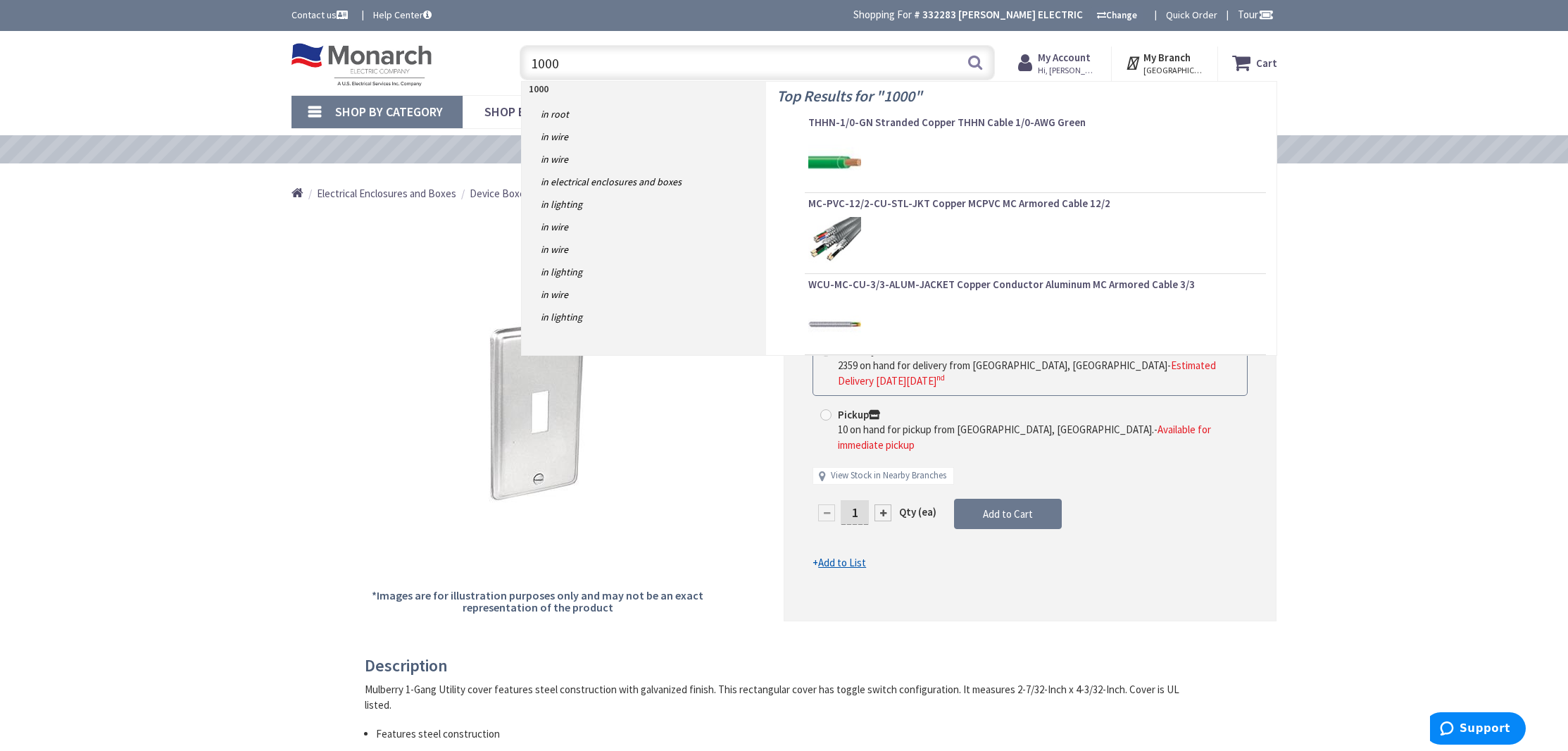
type input "10003"
